Goal: Check status: Check status

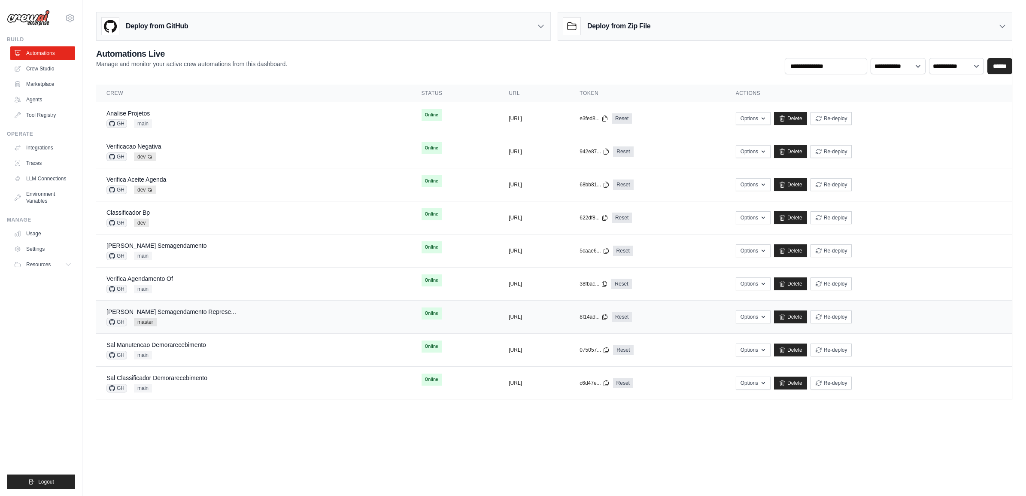
click at [181, 316] on div "[PERSON_NAME] Semagendamento Represe..." at bounding box center [172, 311] width 130 height 9
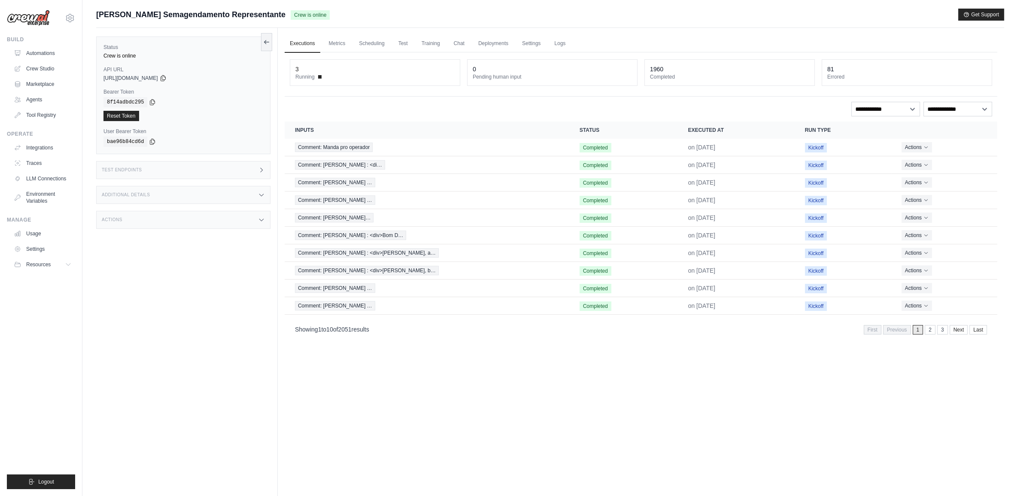
click at [176, 175] on div "Test Endpoints" at bounding box center [183, 170] width 174 height 18
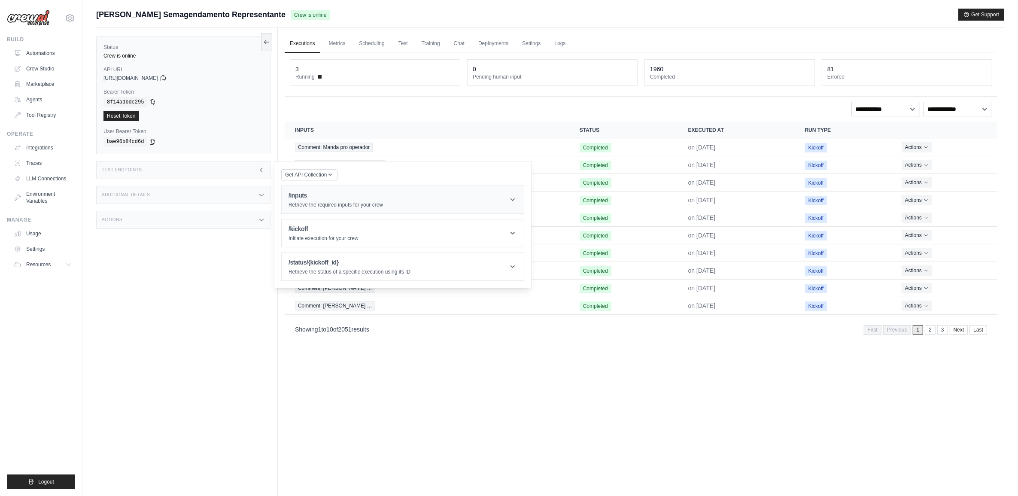
click at [335, 209] on header "/inputs Retrieve the required inputs for your crew" at bounding box center [403, 199] width 242 height 27
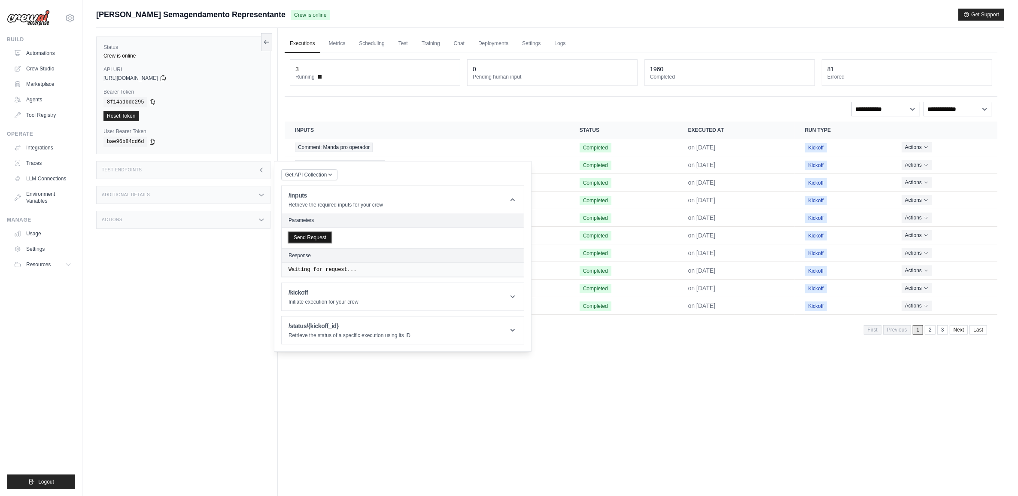
click at [316, 239] on button "Send Request" at bounding box center [310, 237] width 43 height 10
click at [311, 292] on span ""comment"" at bounding box center [314, 292] width 28 height 6
copy span "comment"
click at [325, 327] on h1 "/kickoff" at bounding box center [324, 329] width 70 height 9
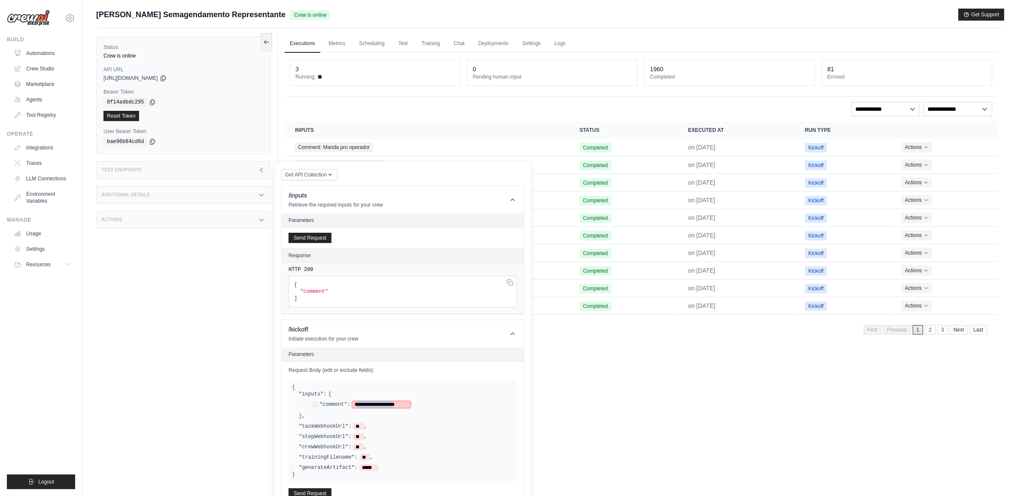
drag, startPoint x: 355, startPoint y: 407, endPoint x: 402, endPoint y: 407, distance: 47.7
click at [402, 407] on span "**********" at bounding box center [381, 404] width 59 height 7
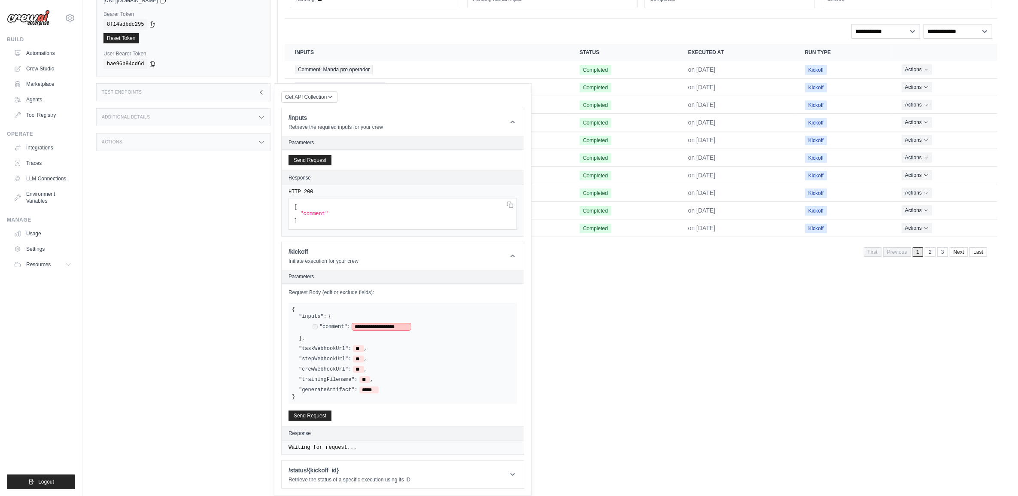
scroll to position [80, 0]
click at [321, 414] on button "Send Request" at bounding box center [310, 415] width 43 height 10
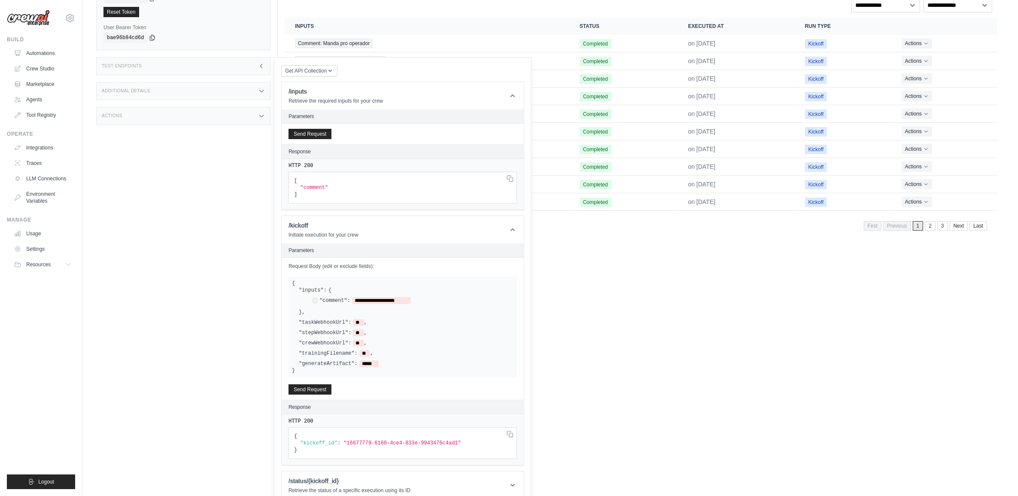
scroll to position [117, 0]
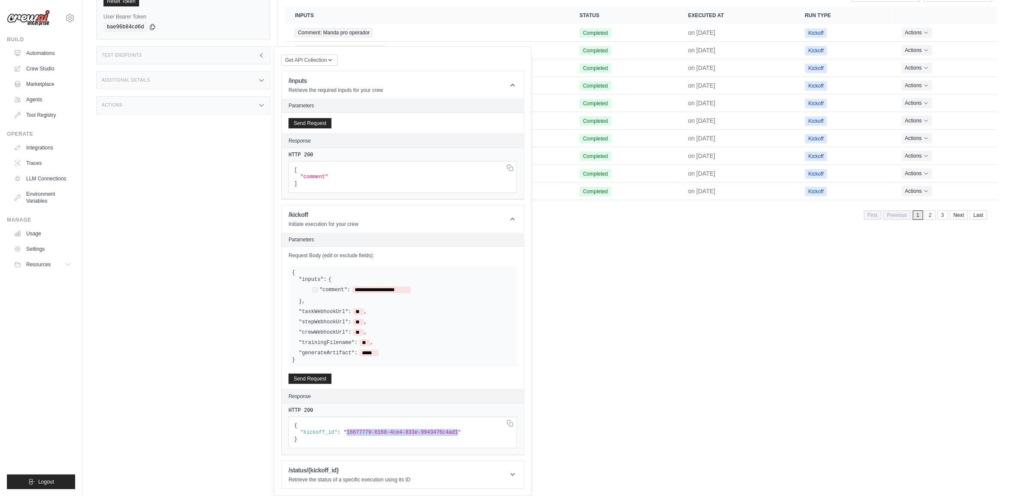
drag, startPoint x: 342, startPoint y: 429, endPoint x: 444, endPoint y: 430, distance: 102.6
click at [444, 430] on span ""16677779-6160-4ce4-833e-9943476c4ad1"" at bounding box center [403, 432] width 118 height 6
copy span "16677779-6160-4ce4-833e-9943476c4ad1"
click at [325, 469] on h1 "/status/{kickoff_id}" at bounding box center [350, 470] width 122 height 9
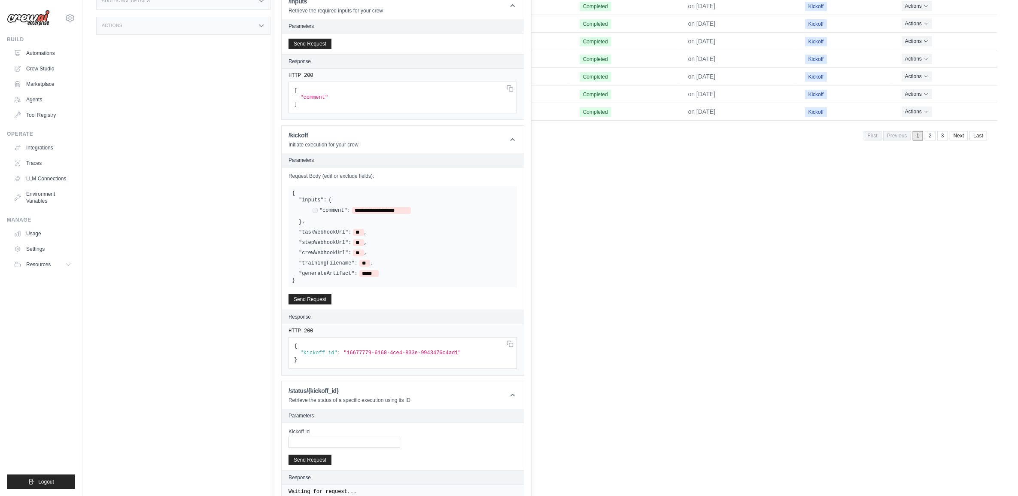
scroll to position [207, 0]
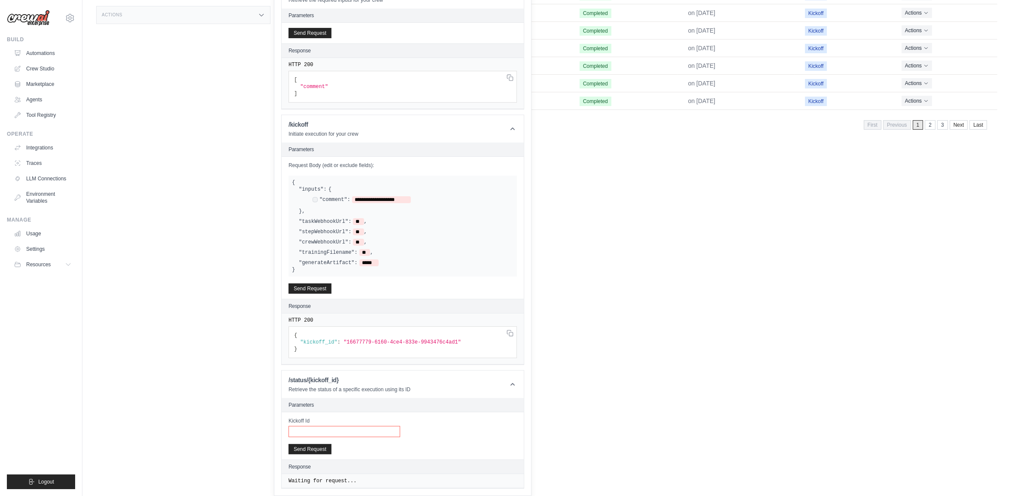
click at [323, 431] on input "Kickoff Id" at bounding box center [345, 431] width 112 height 11
paste input "**********"
type input "**********"
click at [322, 451] on button "Send Request" at bounding box center [310, 449] width 43 height 10
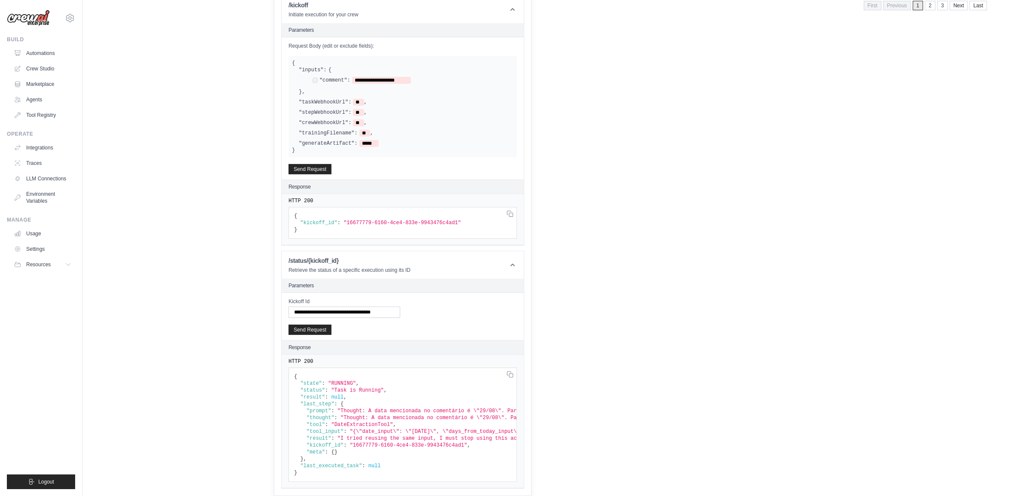
scroll to position [335, 0]
click at [326, 324] on button "Send Request" at bounding box center [310, 329] width 43 height 10
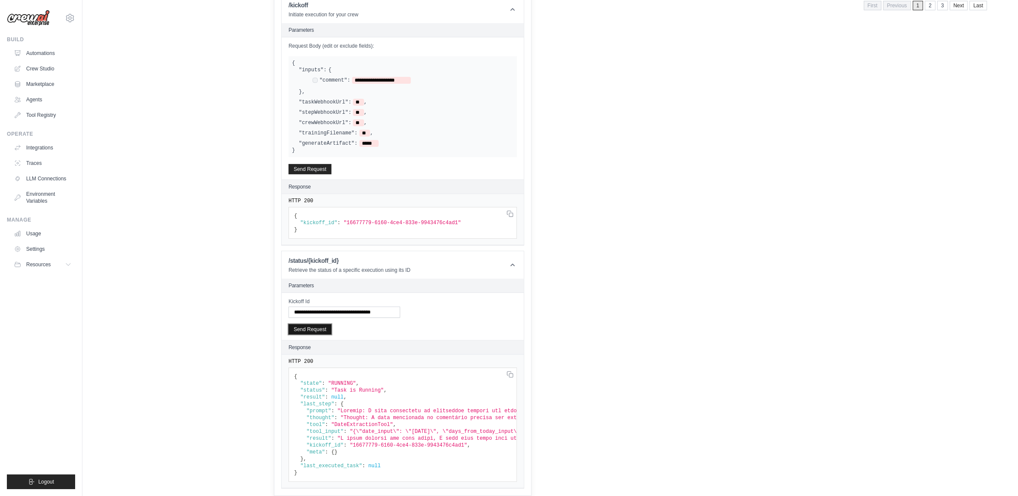
click at [319, 324] on button "Send Request" at bounding box center [310, 329] width 43 height 10
click at [316, 324] on button "Send Request" at bounding box center [310, 329] width 43 height 10
click at [317, 325] on button "Send Request" at bounding box center [310, 329] width 43 height 10
drag, startPoint x: 342, startPoint y: 214, endPoint x: 444, endPoint y: 213, distance: 101.8
click at [444, 220] on span ""16677779-6160-4ce4-833e-9943476c4ad1"" at bounding box center [403, 223] width 118 height 6
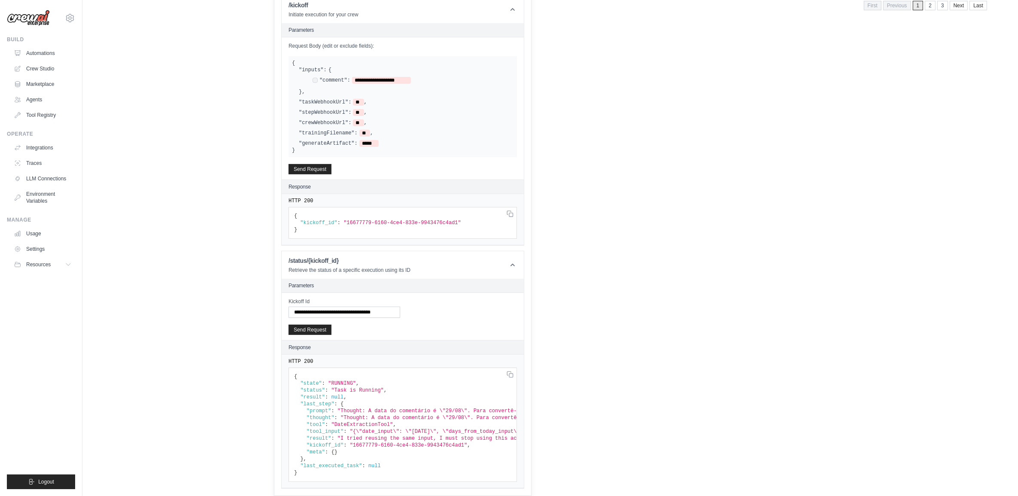
click at [344, 226] on span ""RUNNING"" at bounding box center [403, 223] width 118 height 6
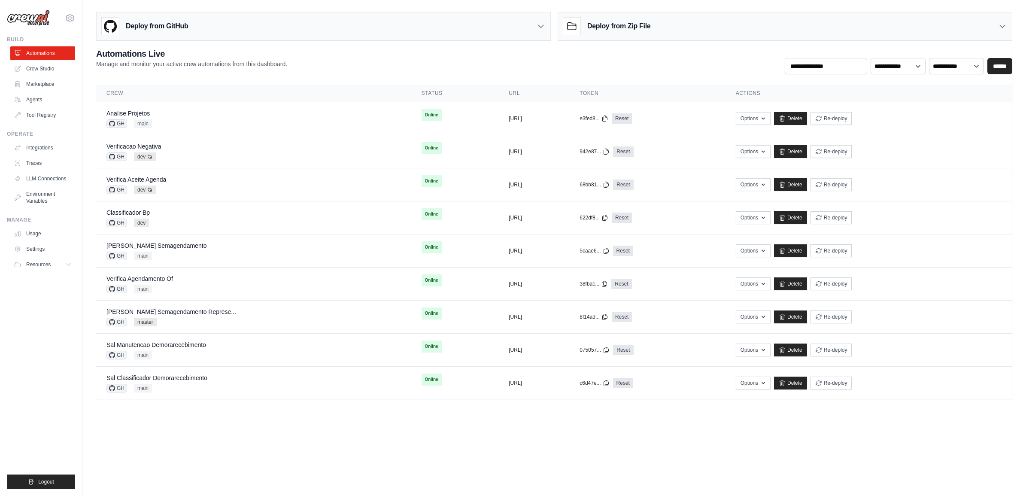
click at [733, 64] on div "**********" at bounding box center [554, 61] width 916 height 27
